Goal: Task Accomplishment & Management: Complete application form

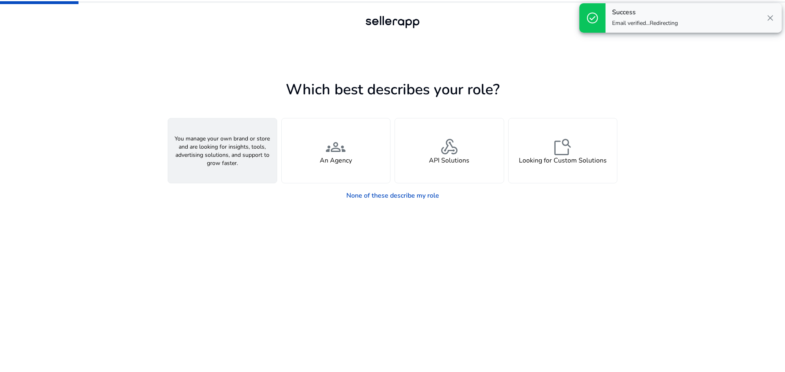
click at [209, 137] on div "person A Seller" at bounding box center [222, 151] width 109 height 65
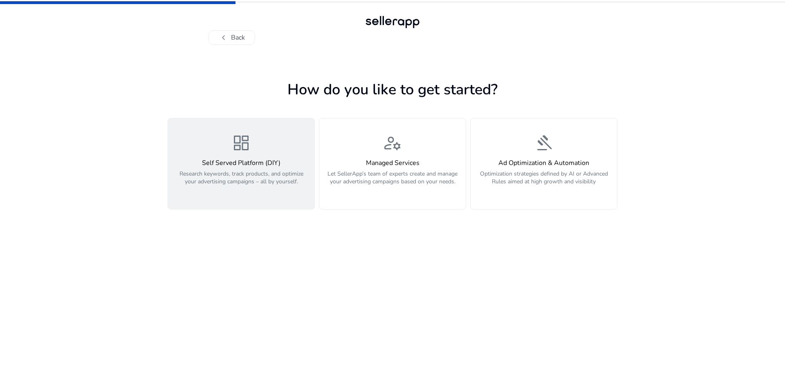
click at [227, 167] on h4 "Self Served Platform (DIY)" at bounding box center [241, 163] width 137 height 8
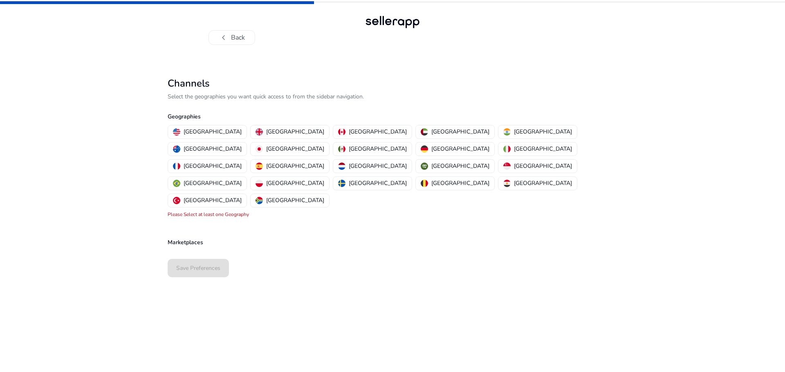
click at [340, 219] on div "Marketplaces" at bounding box center [393, 234] width 450 height 30
click at [242, 162] on p "[GEOGRAPHIC_DATA]" at bounding box center [213, 166] width 58 height 9
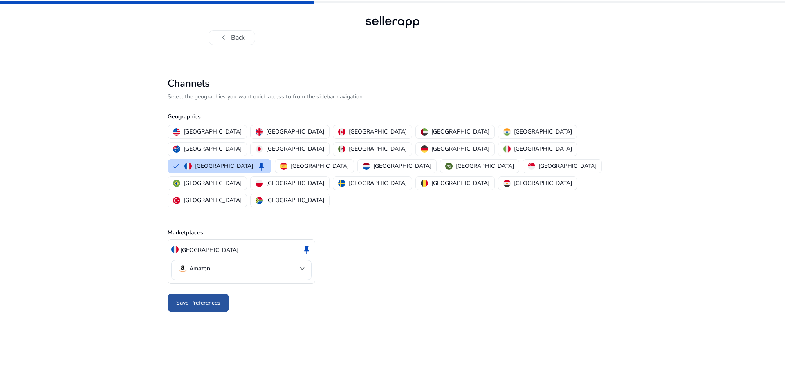
click at [199, 299] on span "Save Preferences" at bounding box center [198, 303] width 44 height 9
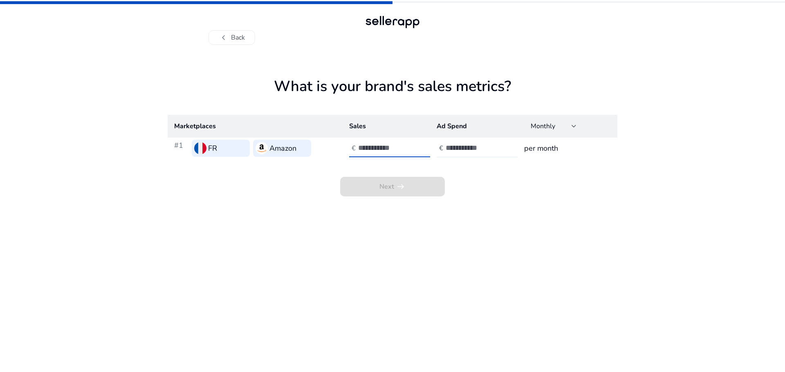
click at [392, 149] on input "number" at bounding box center [385, 148] width 55 height 9
type input "*"
click at [482, 151] on input "number" at bounding box center [473, 148] width 55 height 9
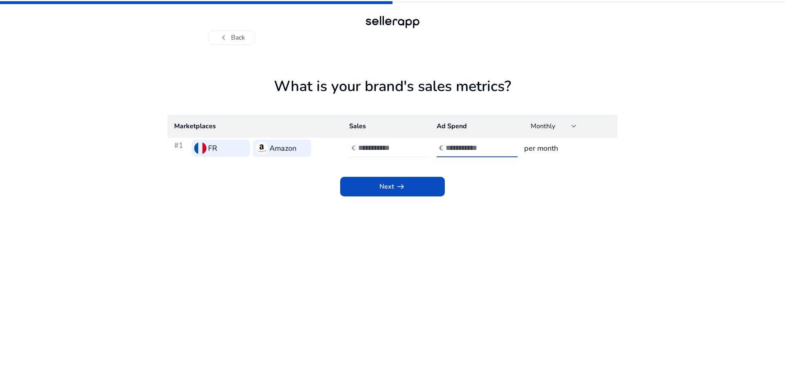
type input "*"
drag, startPoint x: 380, startPoint y: 150, endPoint x: 354, endPoint y: 150, distance: 26.6
click at [354, 150] on div "€ *" at bounding box center [390, 148] width 83 height 18
click at [396, 188] on span "arrow_right_alt" at bounding box center [401, 187] width 10 height 10
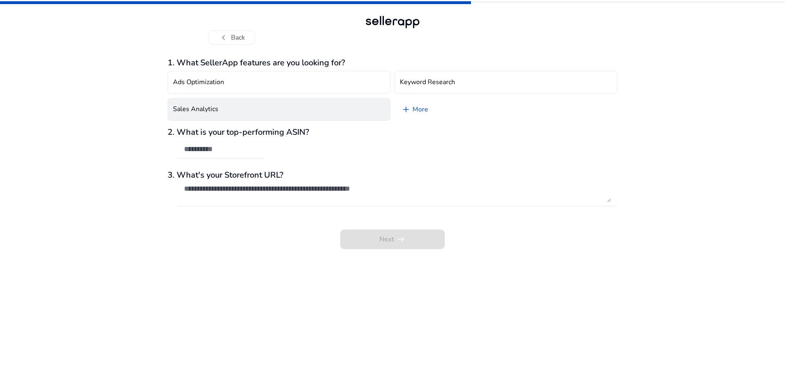
click at [350, 105] on button "Sales Analytics" at bounding box center [279, 109] width 223 height 23
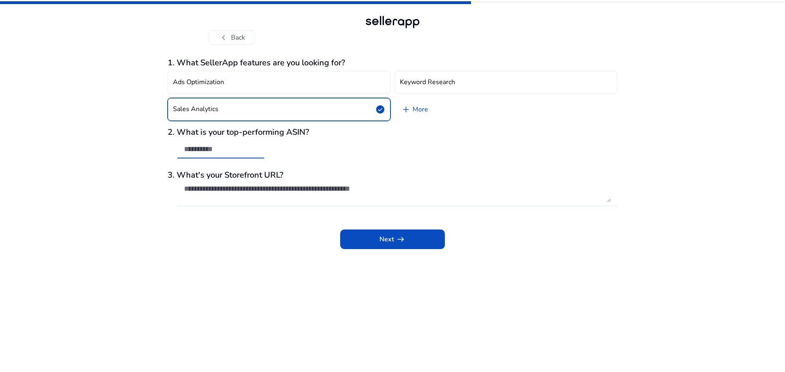
click at [246, 152] on input "text" at bounding box center [221, 149] width 74 height 9
click at [401, 235] on span "arrow_right_alt" at bounding box center [401, 240] width 10 height 10
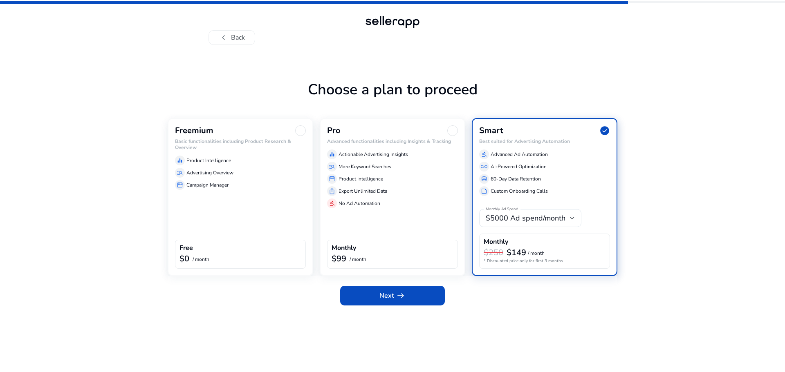
click at [265, 191] on div "Freemium Basic functionalities including Product Research & Overview equalizer …" at bounding box center [241, 197] width 146 height 158
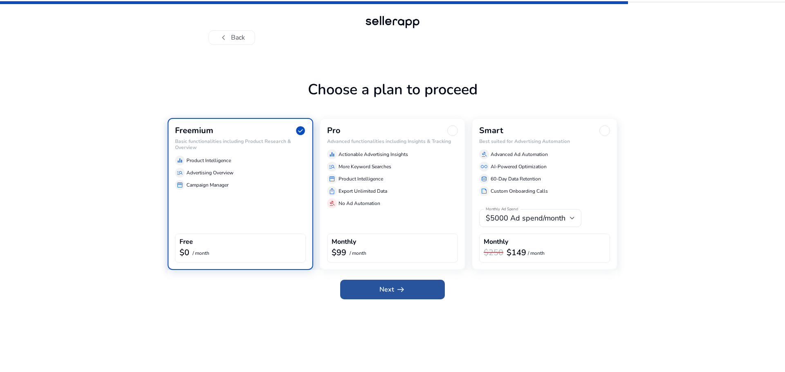
click at [406, 289] on span at bounding box center [392, 290] width 105 height 20
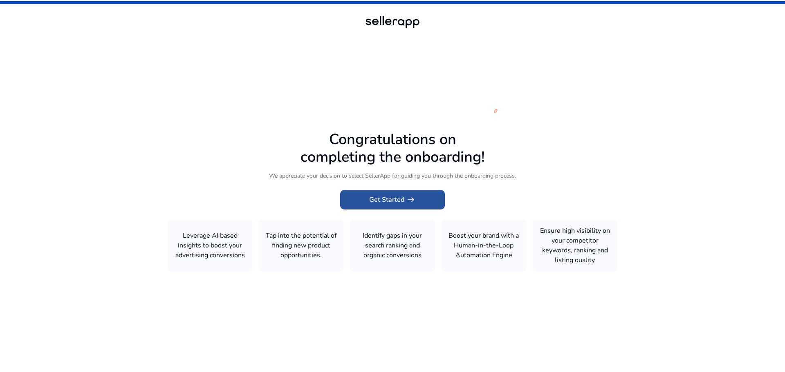
click at [383, 205] on span "Get Started arrow_right_alt" at bounding box center [392, 200] width 47 height 10
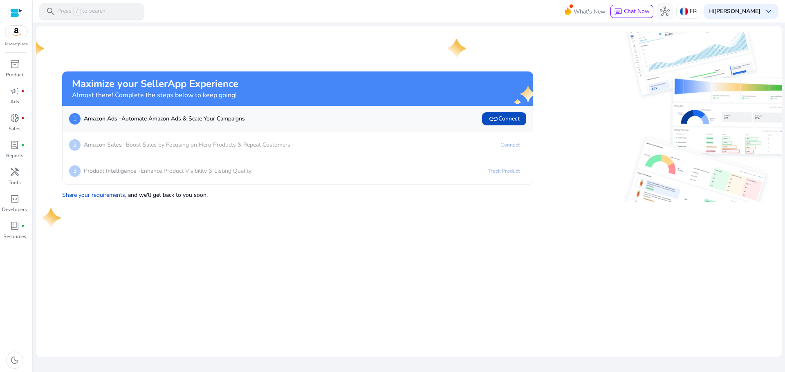
click at [101, 14] on p "Press / to search" at bounding box center [81, 11] width 48 height 9
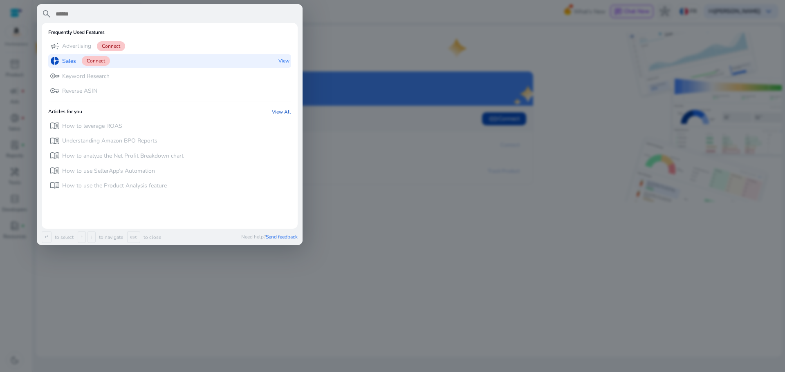
click at [102, 61] on span "Connect" at bounding box center [96, 61] width 28 height 10
